Goal: Task Accomplishment & Management: Manage account settings

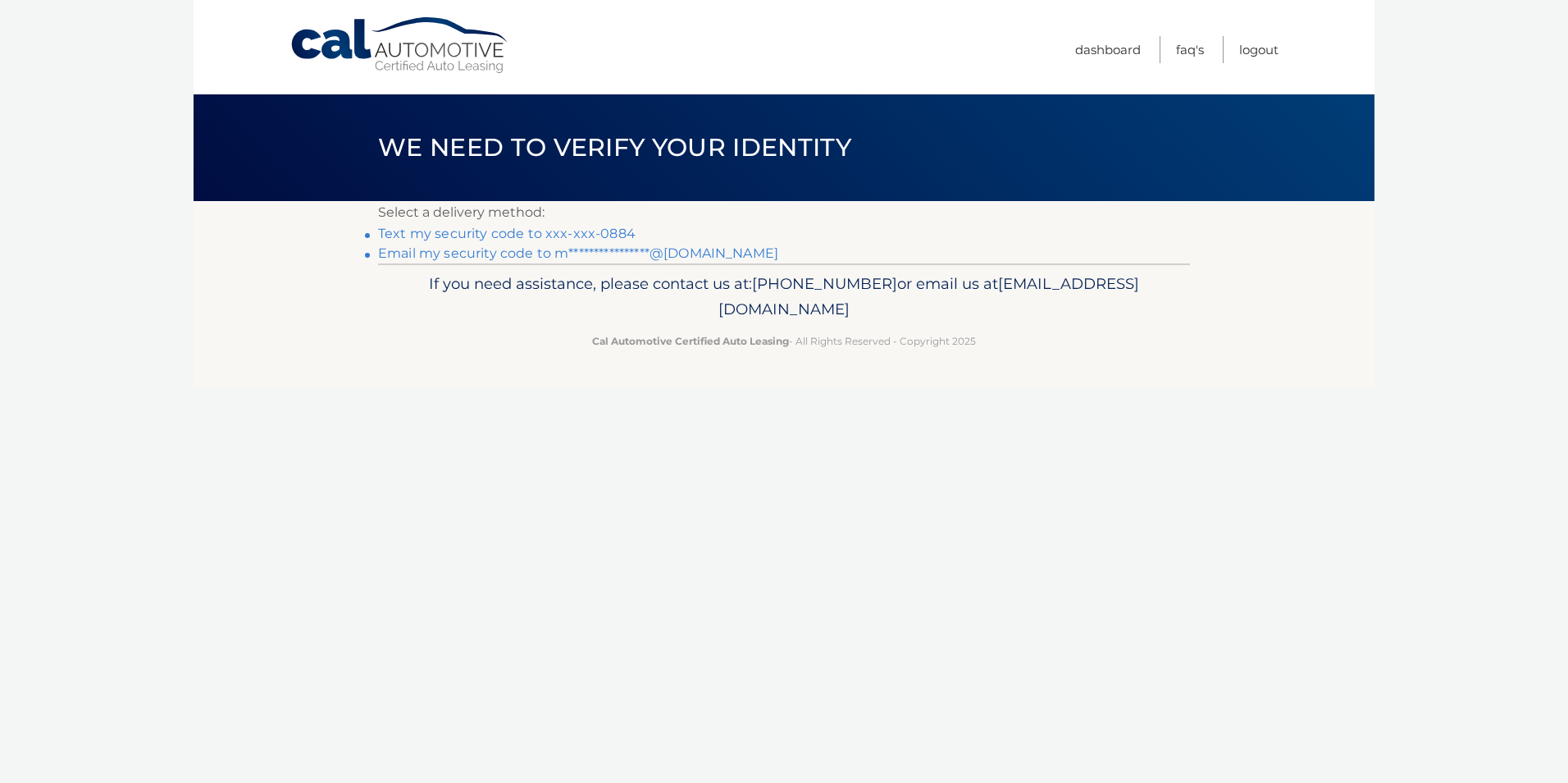
click at [460, 236] on link "Text my security code to xxx-xxx-0884" at bounding box center [507, 233] width 258 height 16
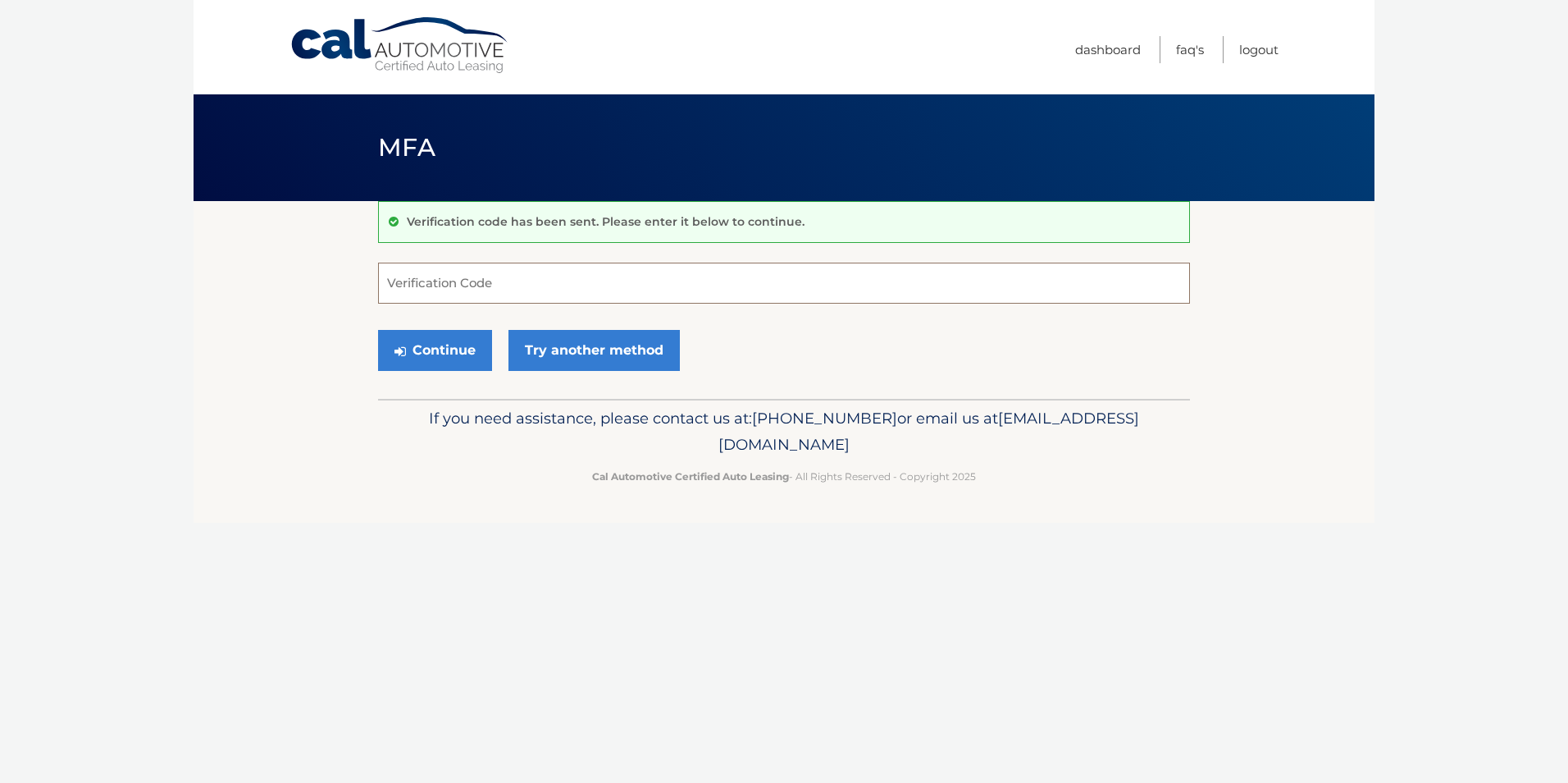
click at [408, 286] on input "Verification Code" at bounding box center [784, 282] width 812 height 41
type input "202628"
click at [423, 355] on button "Continue" at bounding box center [435, 349] width 114 height 41
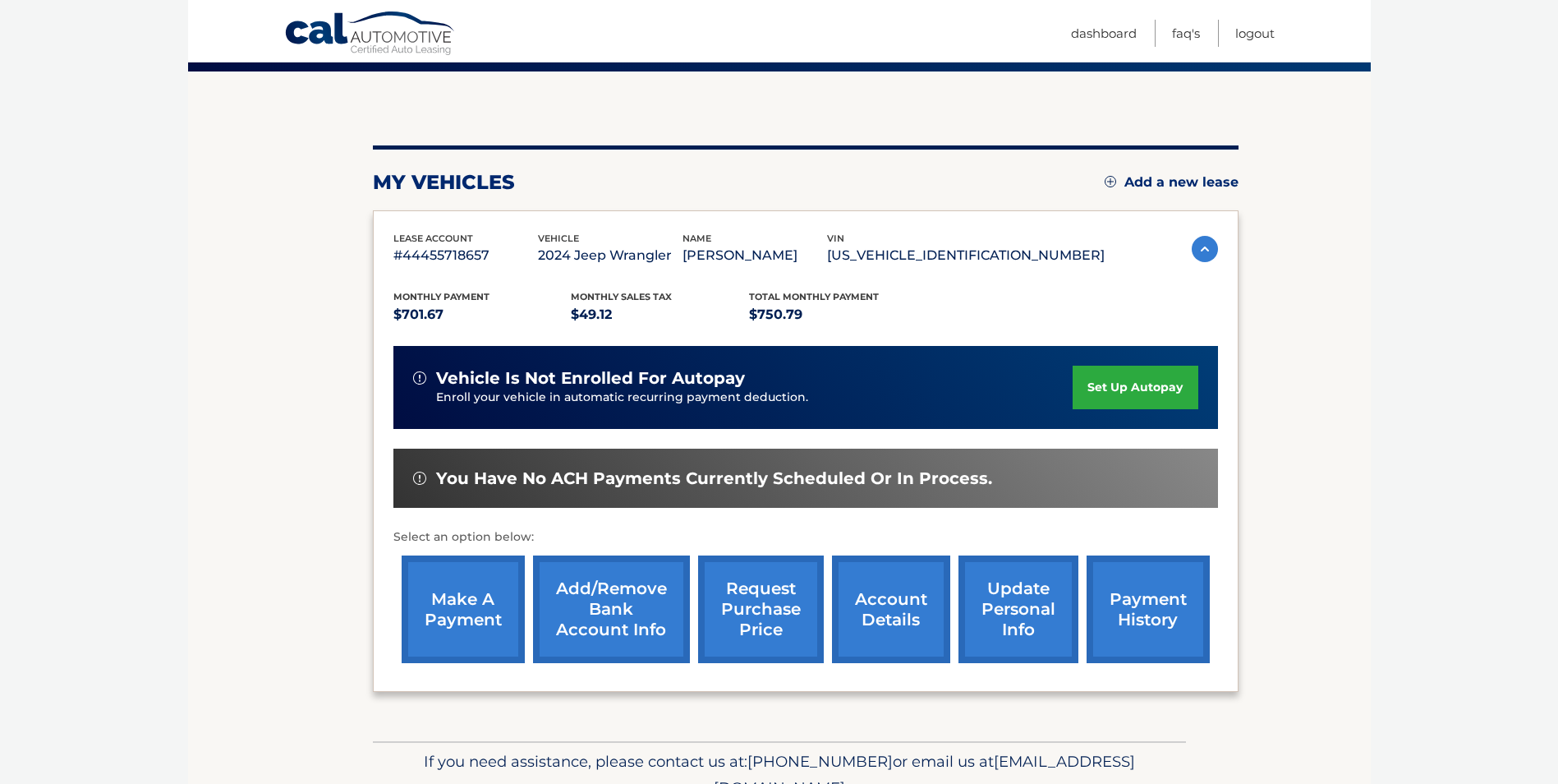
scroll to position [164, 0]
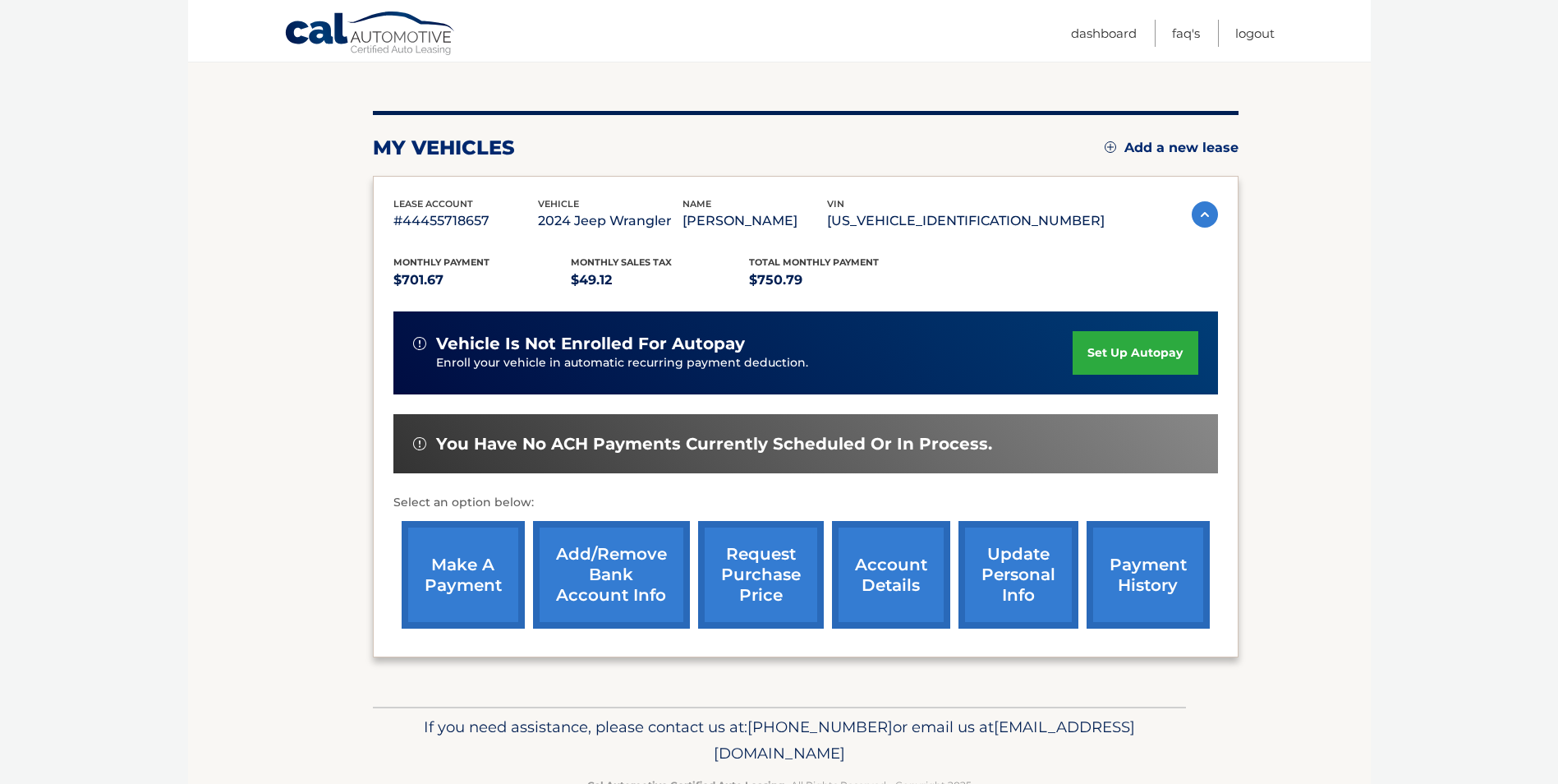
click at [1137, 572] on link "payment history" at bounding box center [1148, 574] width 123 height 107
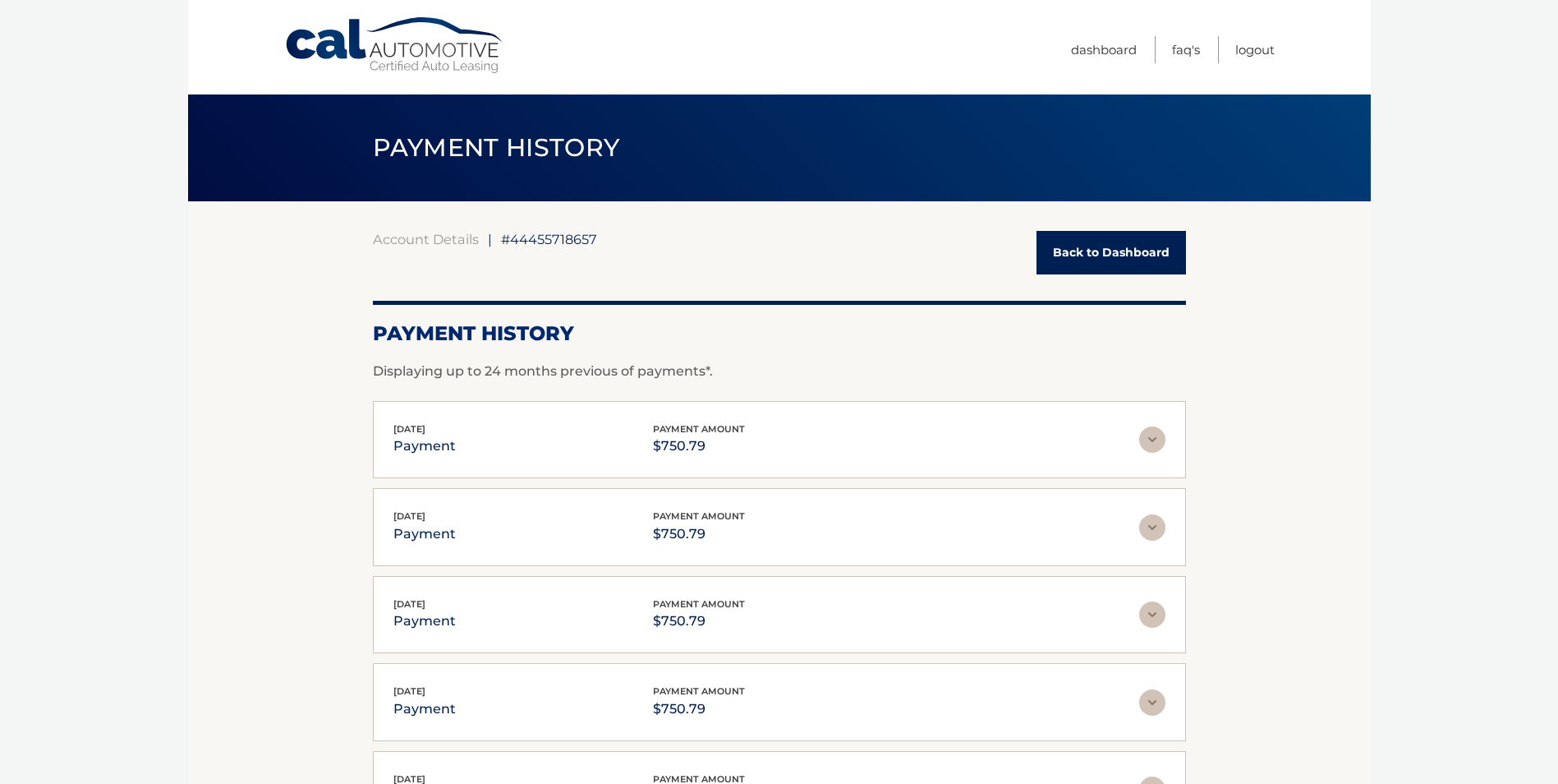
click at [1092, 255] on link "Back to Dashboard" at bounding box center [1111, 252] width 149 height 43
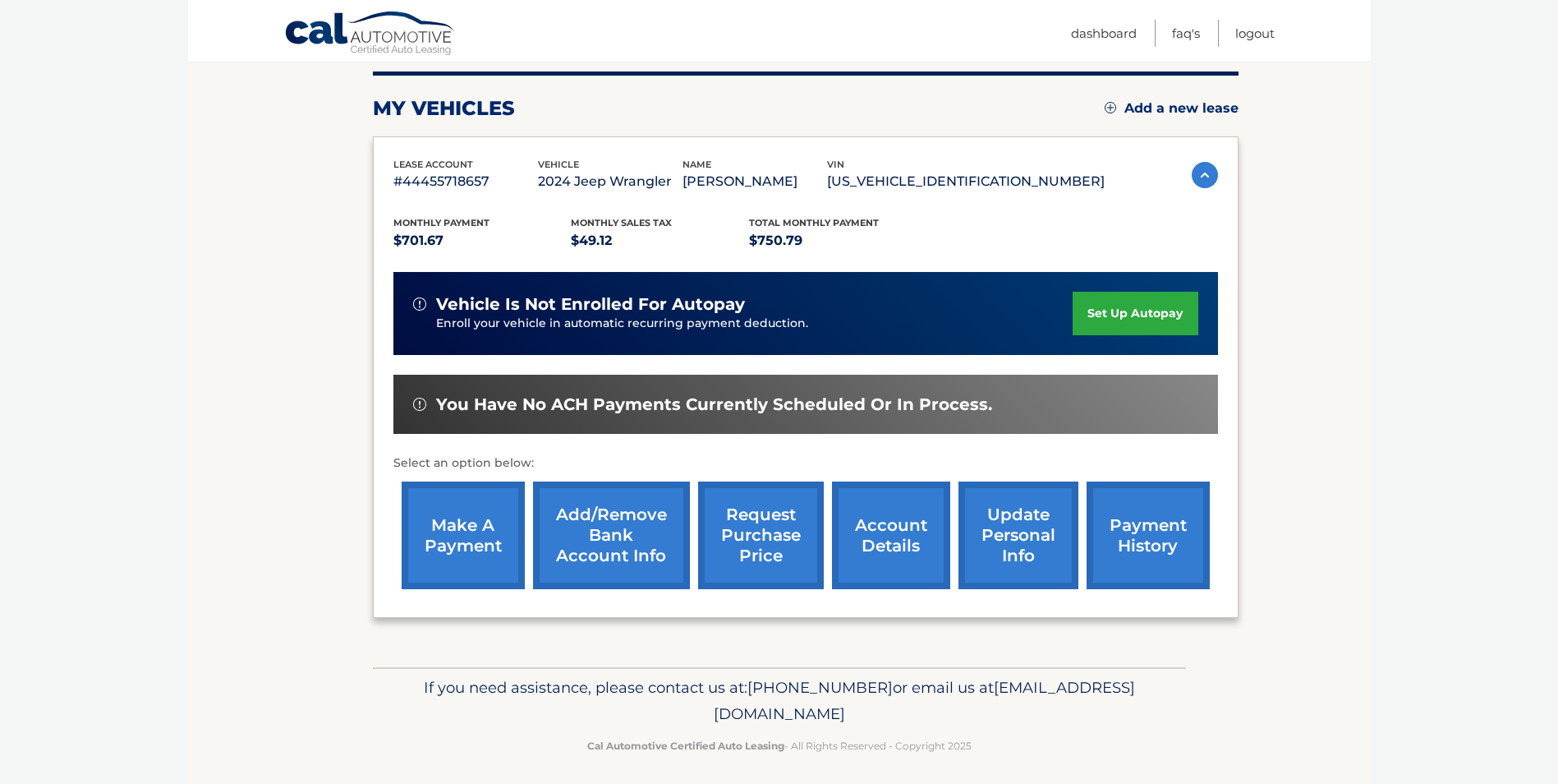
scroll to position [212, 0]
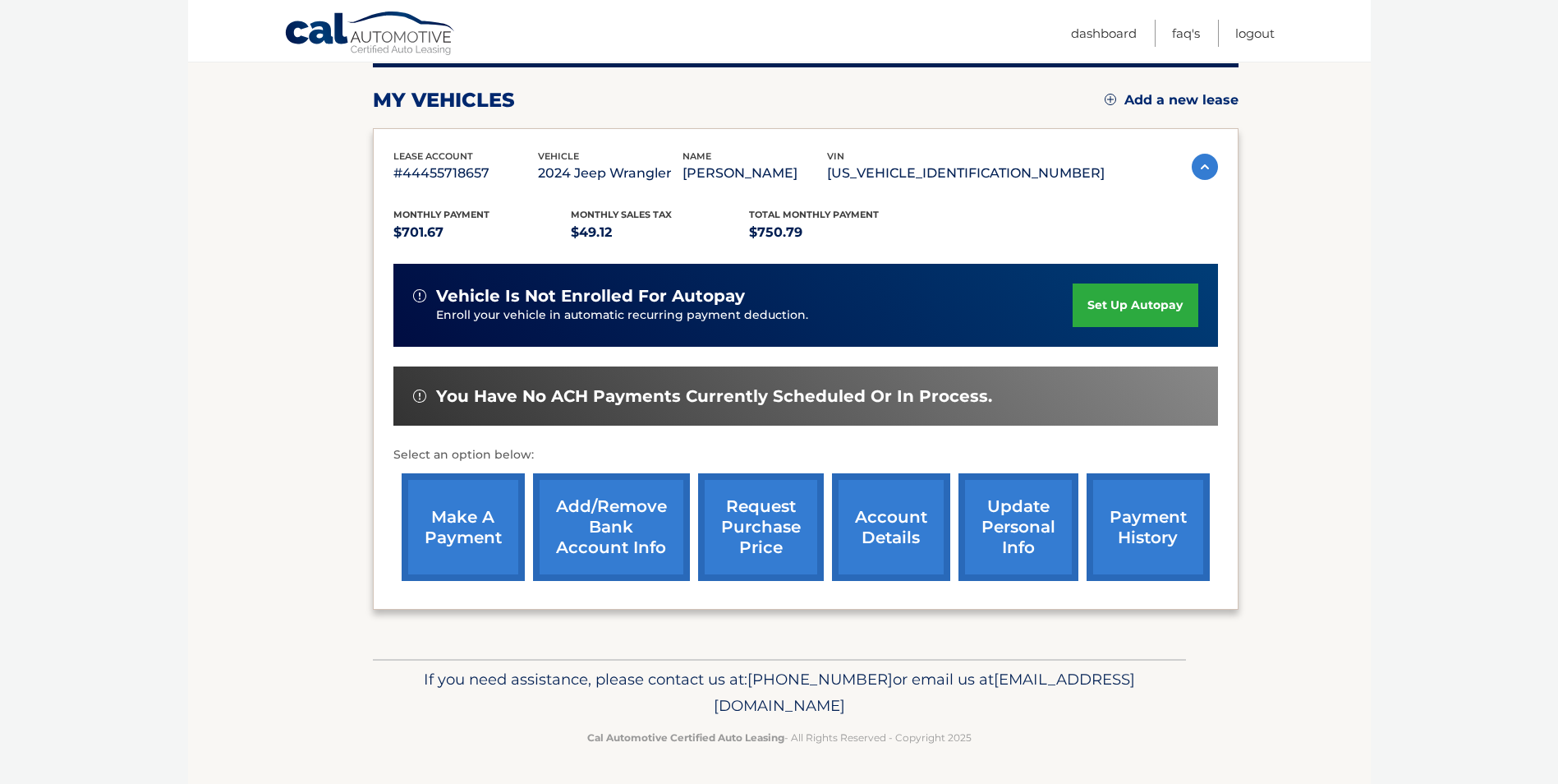
click at [895, 522] on link "account details" at bounding box center [891, 527] width 118 height 107
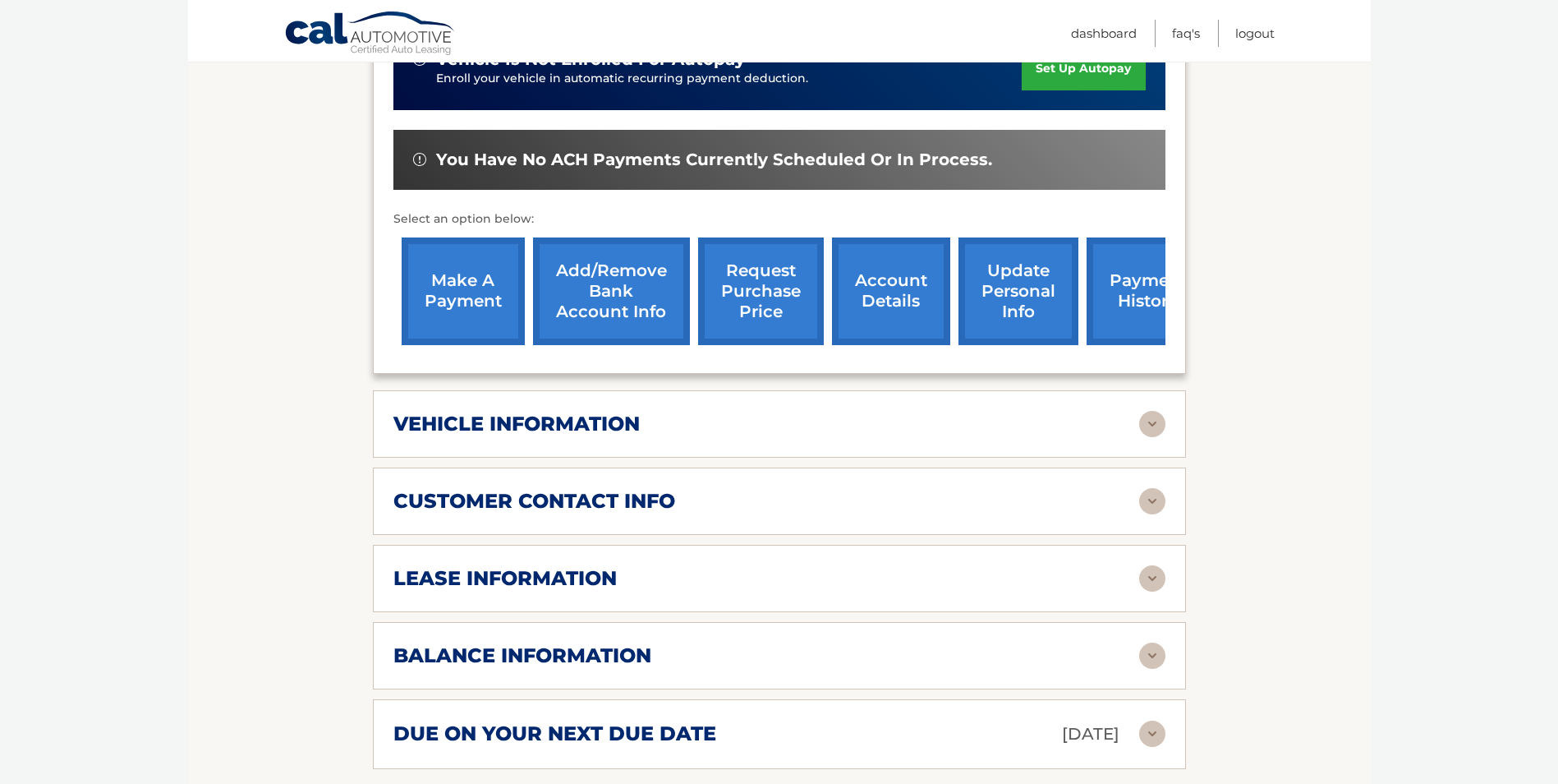
scroll to position [575, 0]
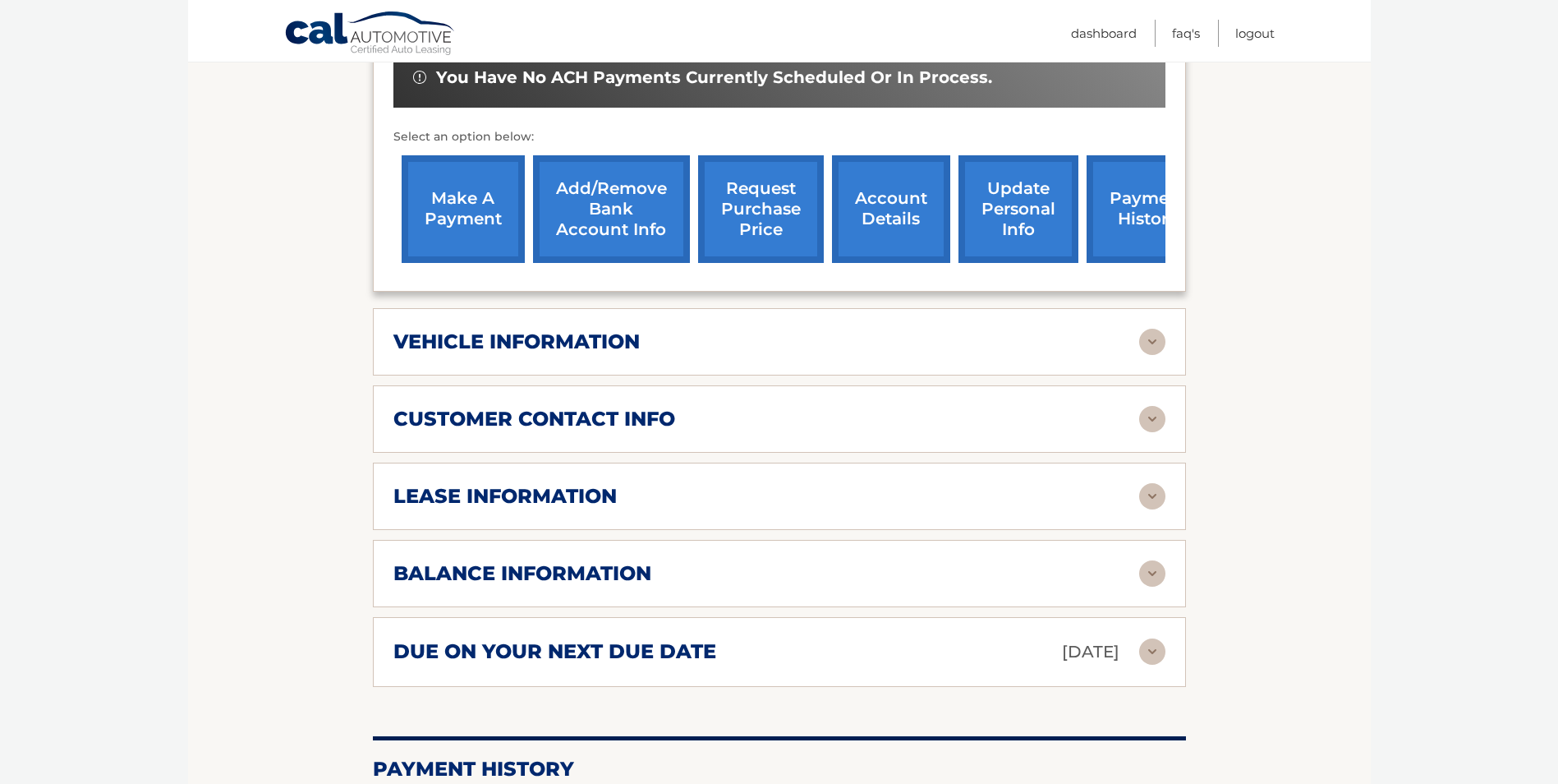
click at [1158, 560] on img at bounding box center [1152, 573] width 27 height 27
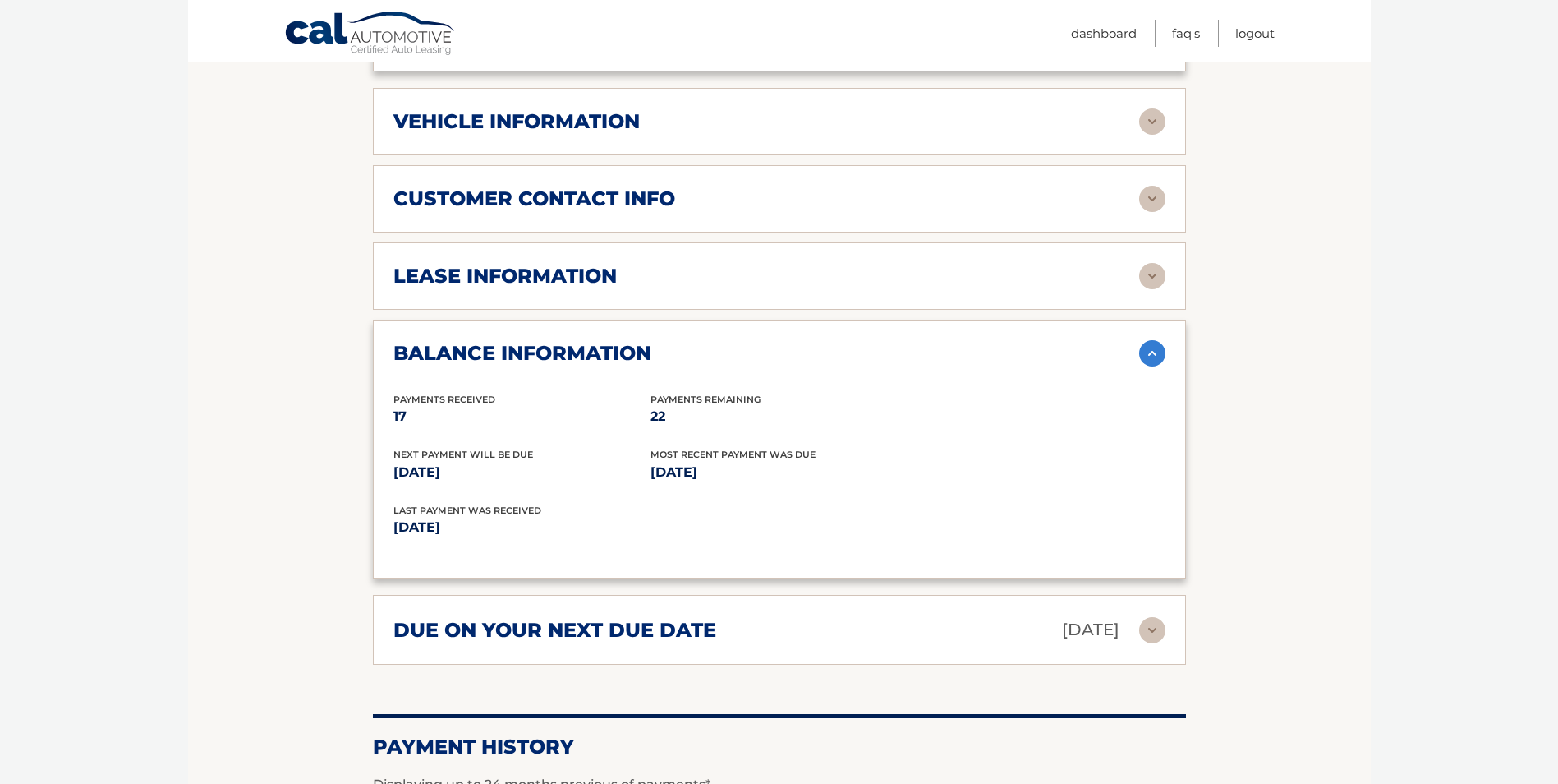
scroll to position [821, 0]
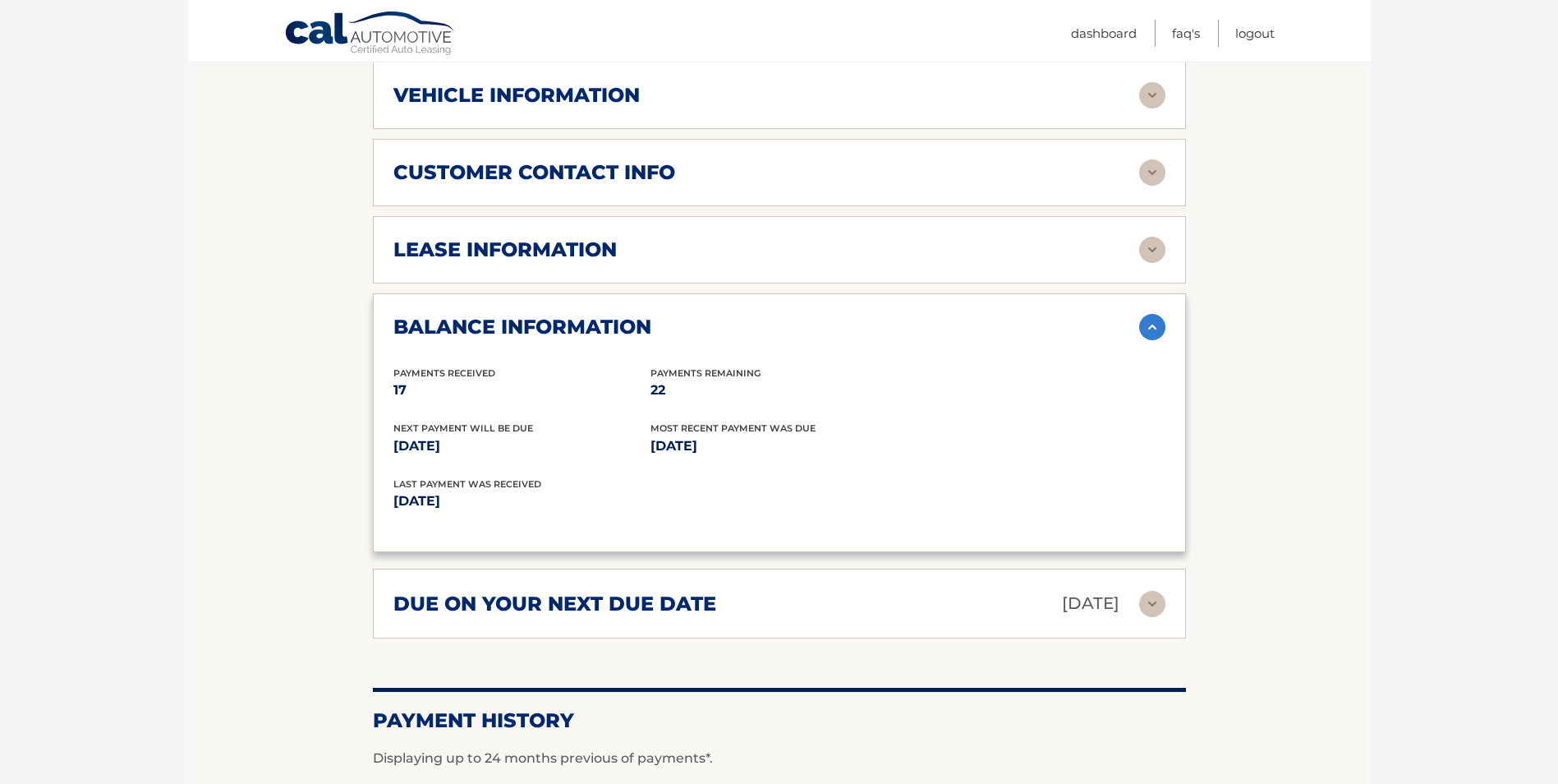
click at [1154, 591] on img at bounding box center [1152, 604] width 27 height 27
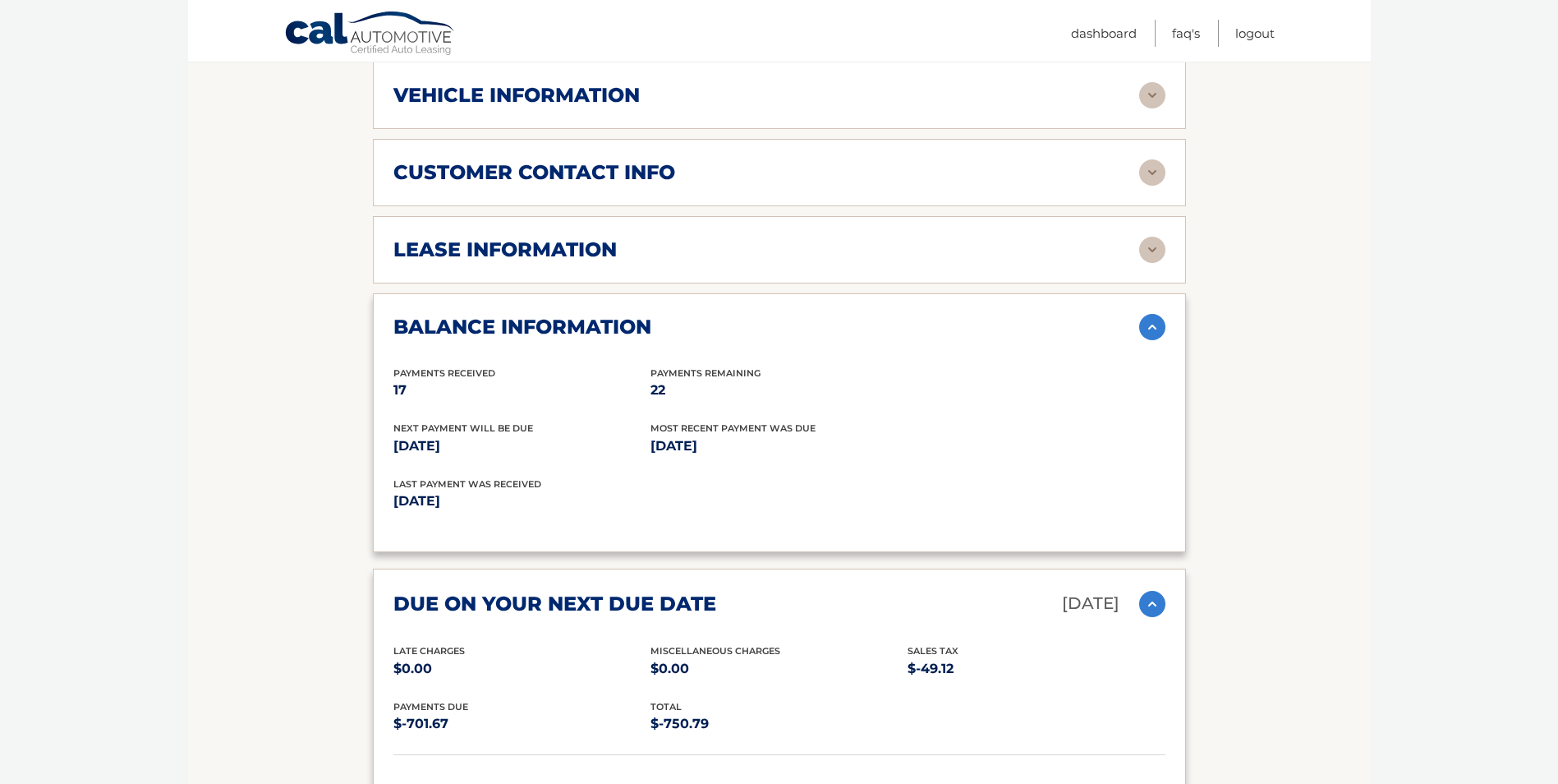
click at [1157, 591] on img at bounding box center [1152, 604] width 27 height 27
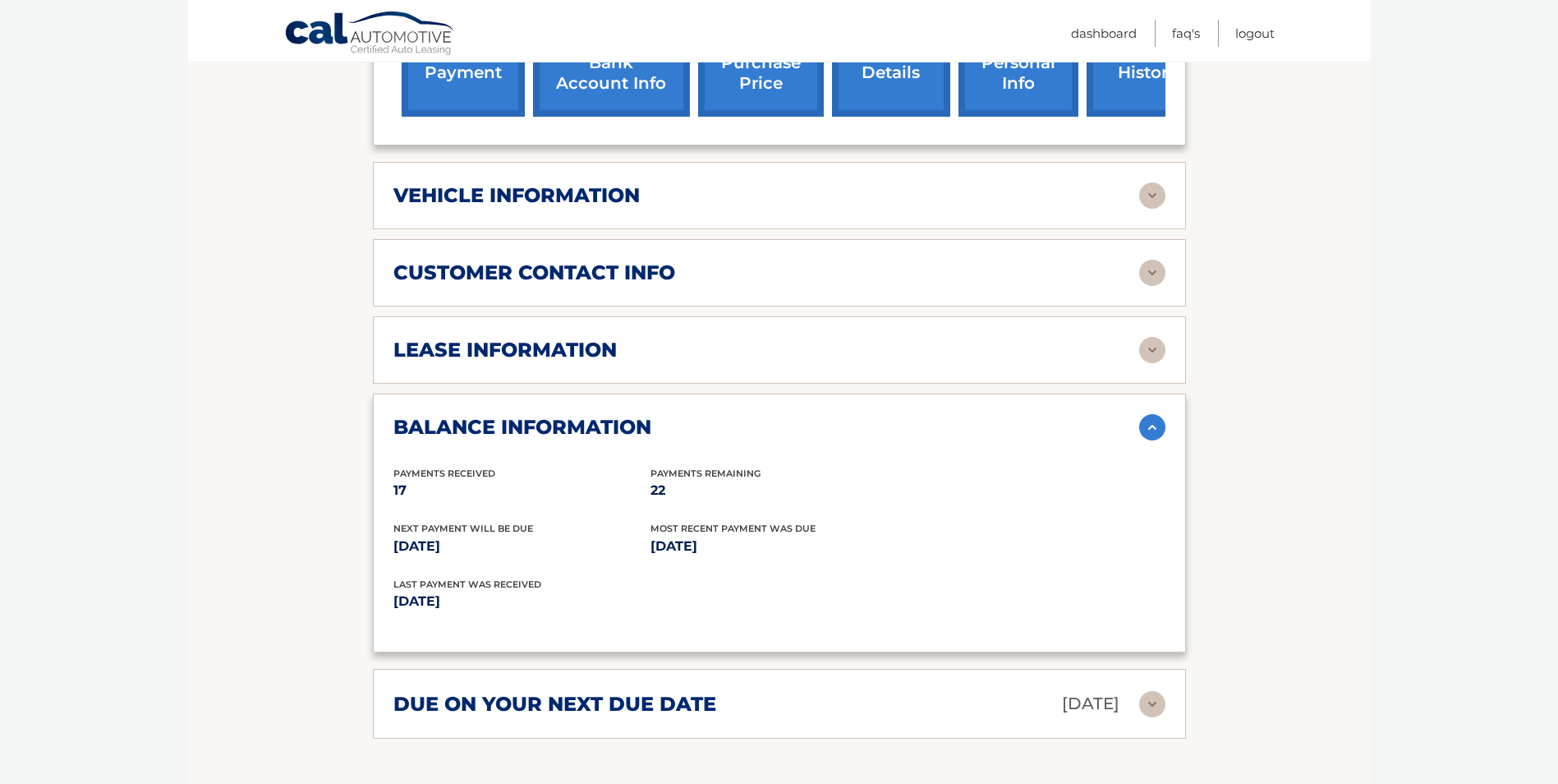
scroll to position [657, 0]
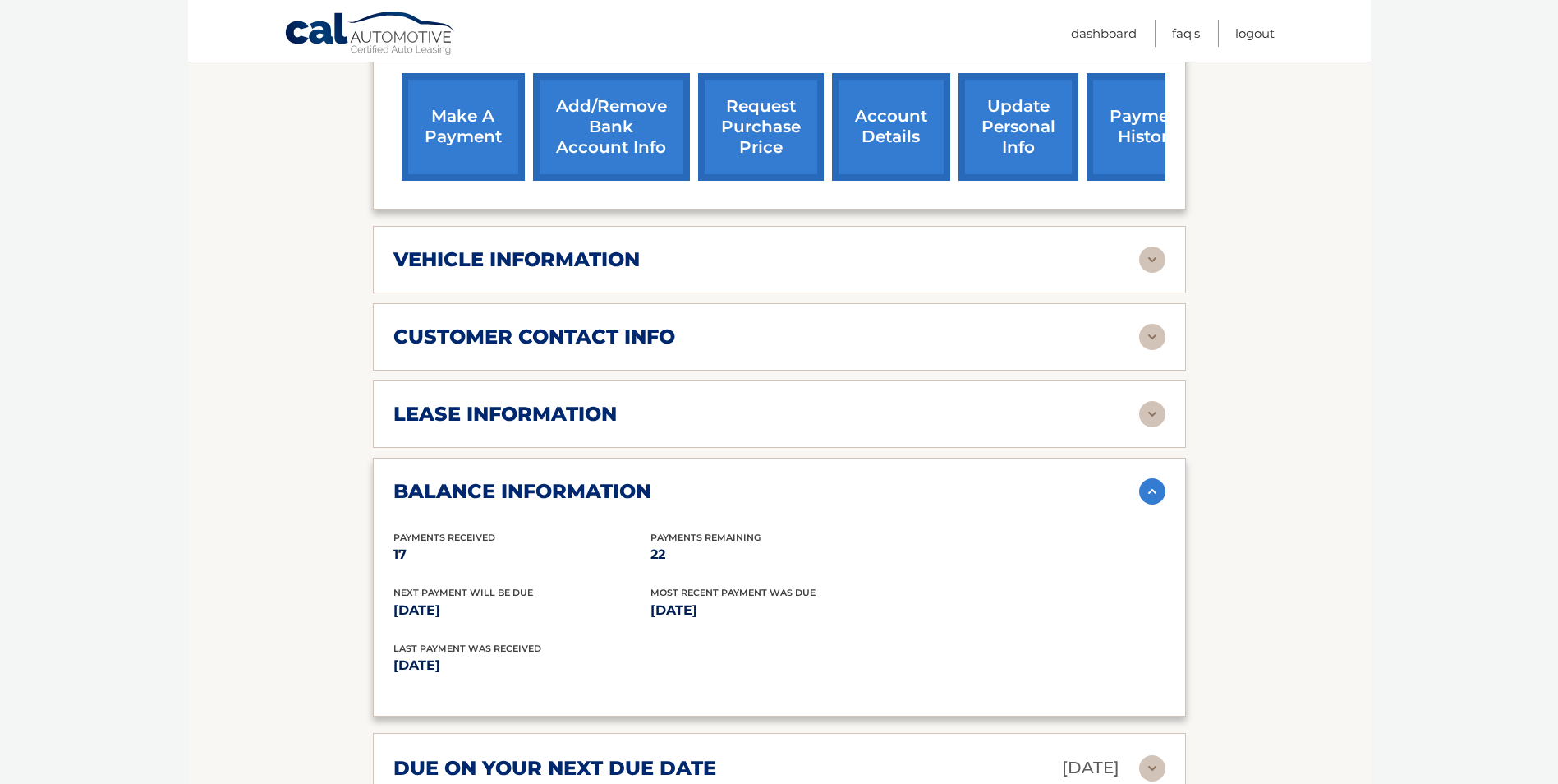
click at [1151, 401] on img at bounding box center [1152, 414] width 27 height 27
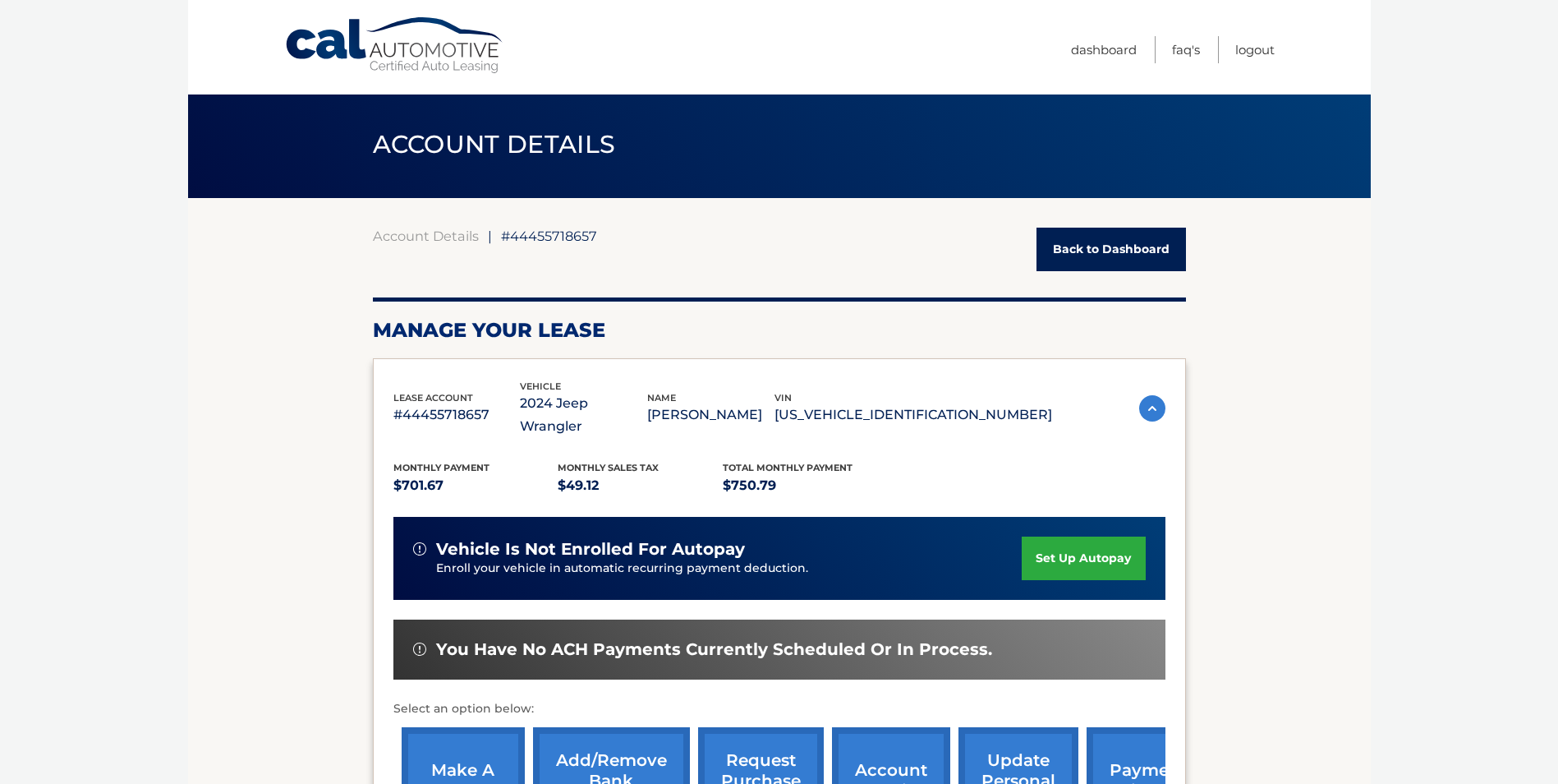
scroll to position [0, 0]
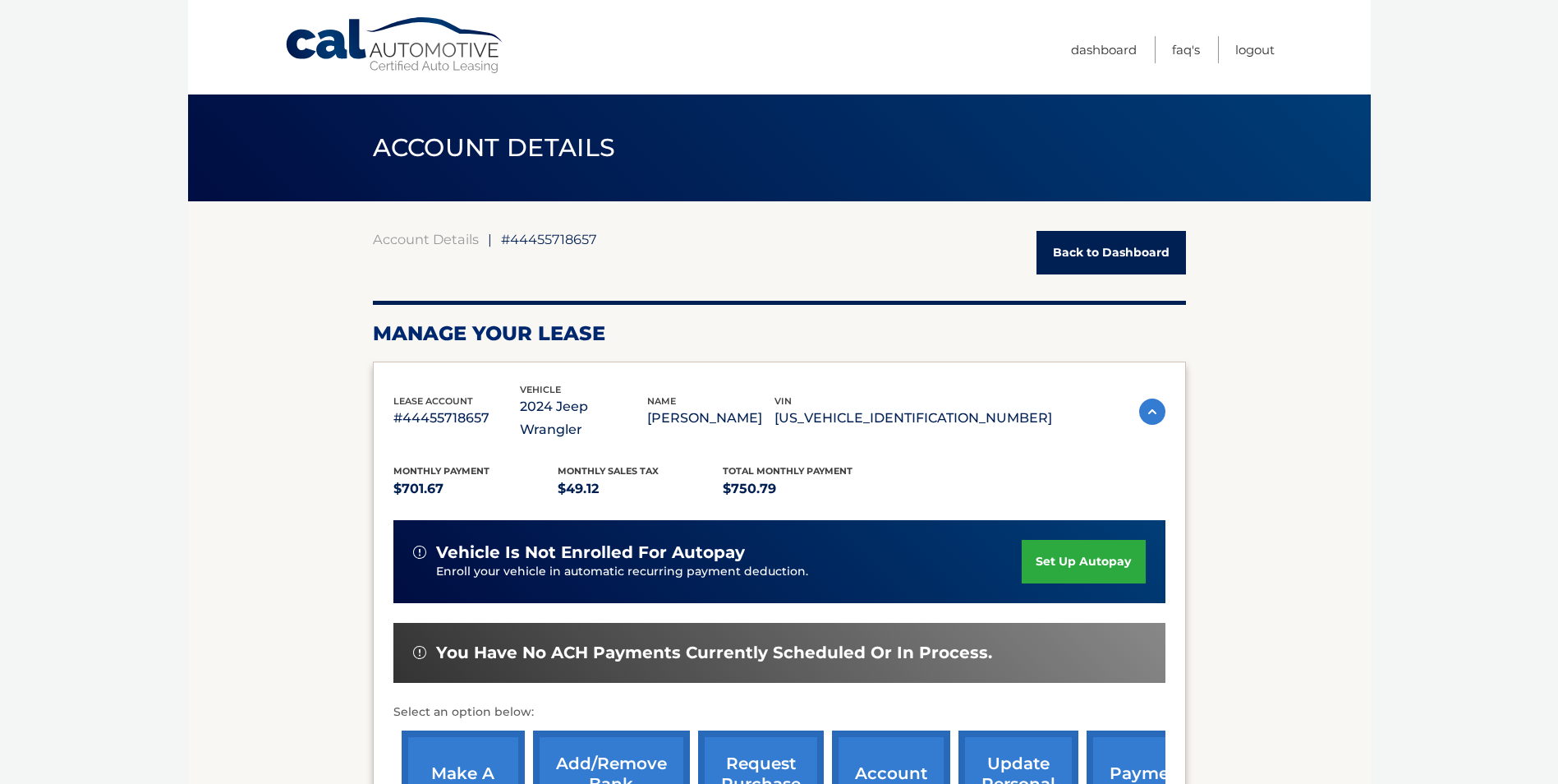
click at [1090, 245] on link "Back to Dashboard" at bounding box center [1111, 252] width 149 height 43
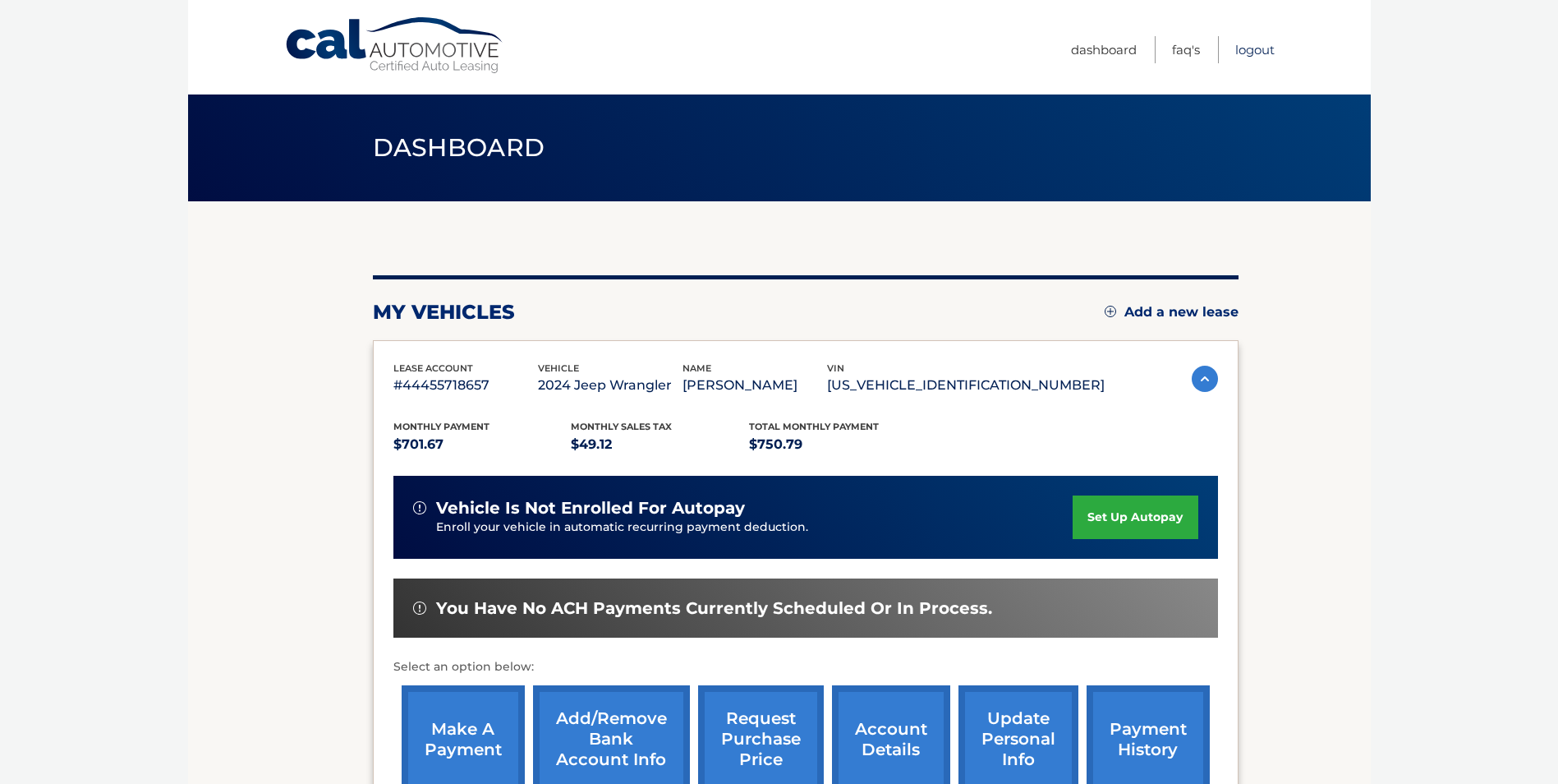
click at [1254, 56] on link "Logout" at bounding box center [1255, 49] width 39 height 27
